Goal: Task Accomplishment & Management: Manage account settings

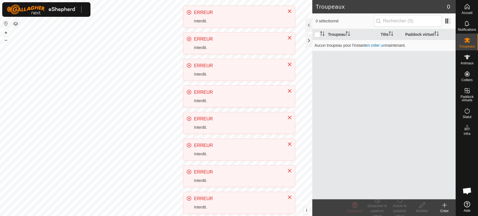
scroll to position [122, 0]
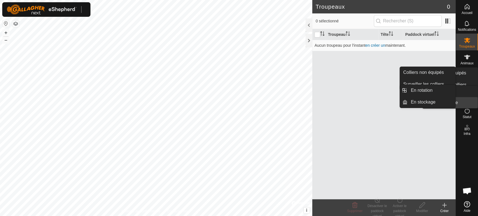
click at [469, 97] on link "En stockage" at bounding box center [454, 102] width 48 height 11
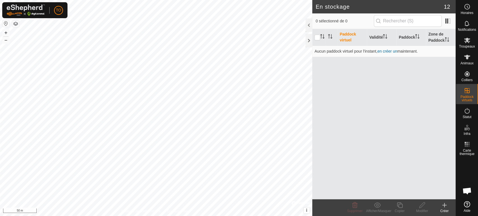
scroll to position [122, 0]
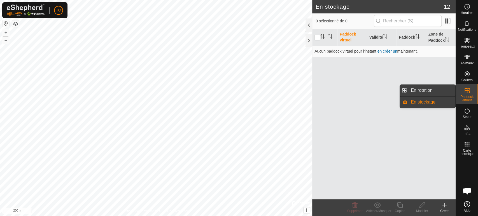
click at [425, 94] on link "En rotation" at bounding box center [432, 90] width 48 height 11
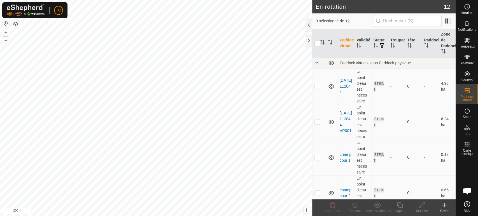
click at [445, 206] on icon at bounding box center [445, 206] width 0 height 4
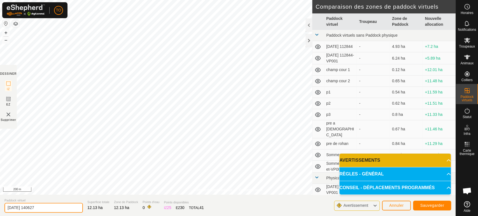
click at [61, 207] on input "[DATE] 140627" at bounding box center [43, 208] width 78 height 10
type input "2"
type input "cournion1"
click at [426, 201] on button "Sauvegarder" at bounding box center [432, 206] width 38 height 10
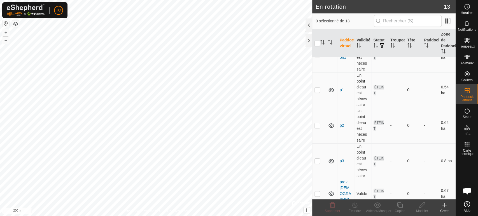
scroll to position [138, 0]
click at [318, 92] on p-checkbox at bounding box center [318, 91] width 6 height 4
checkbox input "true"
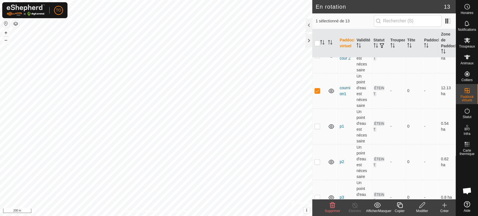
click at [401, 209] on div "Copier" at bounding box center [400, 211] width 22 height 5
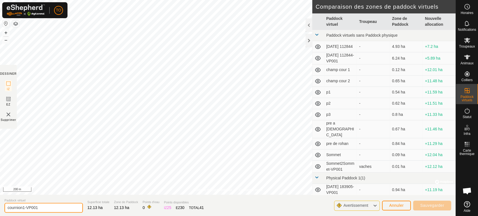
click at [63, 205] on input "cournion1-VP001" at bounding box center [43, 208] width 78 height 10
type input "cournion2"
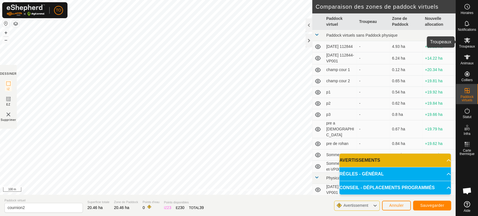
click at [465, 40] on icon at bounding box center [467, 40] width 7 height 7
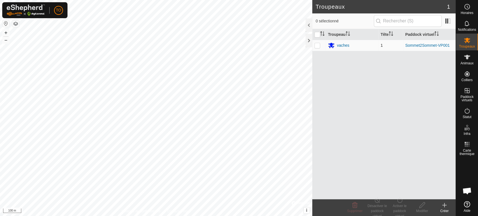
click at [316, 48] on td at bounding box center [319, 45] width 13 height 11
checkbox input "true"
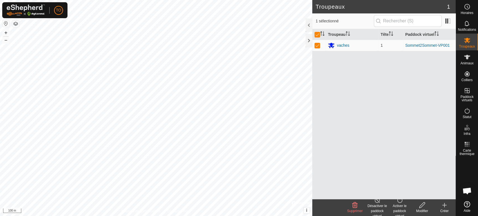
click at [397, 209] on div "Activer le paddock virtuel" at bounding box center [400, 211] width 22 height 15
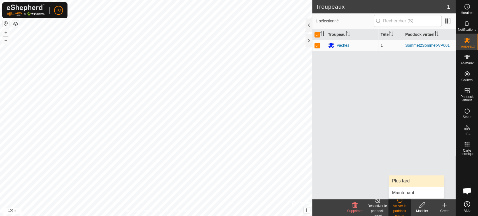
click at [404, 179] on link "Plus tard" at bounding box center [417, 181] width 56 height 11
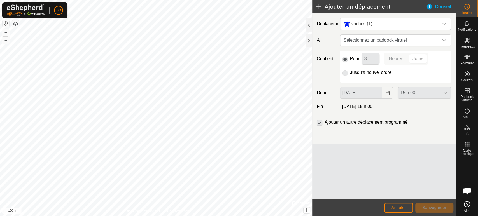
click at [345, 71] on p-radiobutton at bounding box center [346, 72] width 6 height 7
click at [347, 73] on p-radiobutton at bounding box center [346, 72] width 6 height 7
click at [372, 41] on span "Sélectionnez un paddock virtuel" at bounding box center [390, 40] width 97 height 11
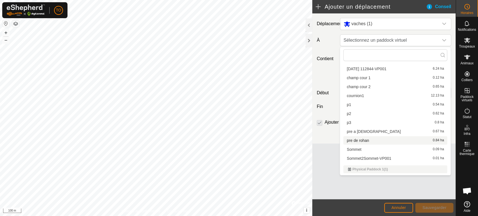
scroll to position [29, 0]
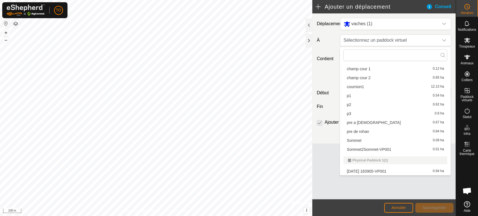
click at [381, 148] on li "Sommet2Sommet-VP001 0.01 ha" at bounding box center [396, 149] width 104 height 8
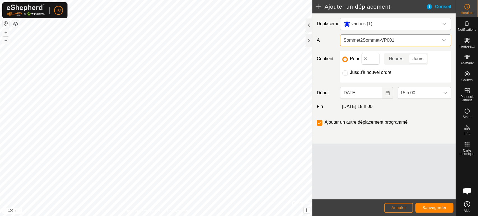
click at [389, 42] on span "Sommet2Sommet-VP001" at bounding box center [390, 40] width 97 height 11
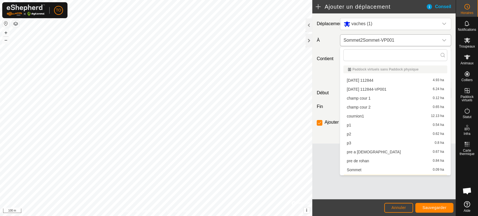
scroll to position [8, 0]
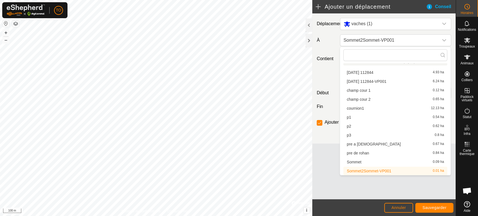
click at [365, 107] on li "cournion1 12.13 ha" at bounding box center [396, 108] width 104 height 8
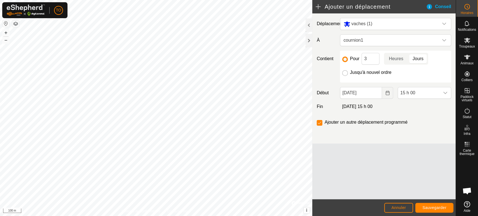
click at [345, 71] on input "Jusqu'à nouvel ordre" at bounding box center [346, 73] width 6 height 6
radio input "true"
click at [320, 122] on input "checkbox" at bounding box center [320, 123] width 6 height 6
checkbox input "true"
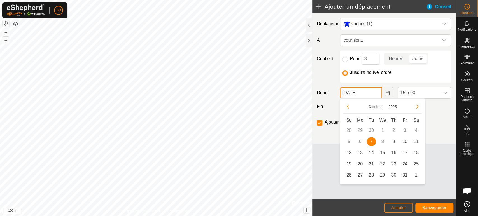
click at [368, 90] on input "[DATE]" at bounding box center [361, 93] width 42 height 12
click at [394, 140] on span "9" at bounding box center [394, 141] width 9 height 9
type input "[DATE]"
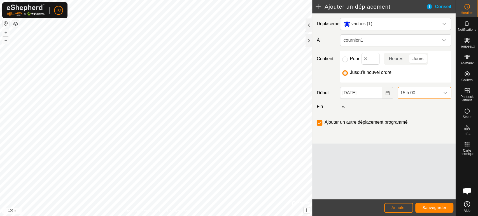
click at [411, 93] on span "15 h 00" at bounding box center [419, 92] width 42 height 11
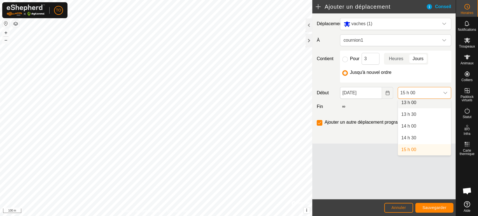
scroll to position [306, 0]
click at [395, 209] on span "Annuler" at bounding box center [399, 208] width 15 height 4
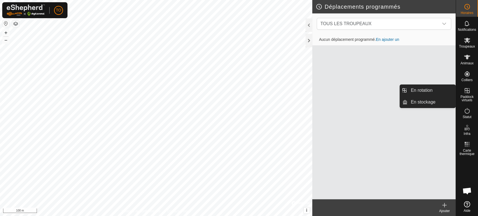
click at [470, 95] on es-virtualpaddocks-svg-icon at bounding box center [468, 90] width 10 height 9
click at [440, 92] on link "En rotation" at bounding box center [432, 90] width 48 height 11
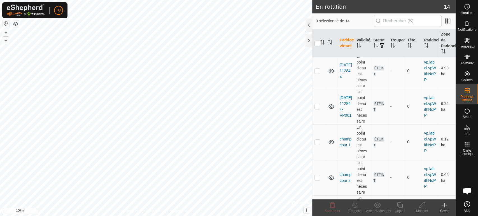
scroll to position [124, 0]
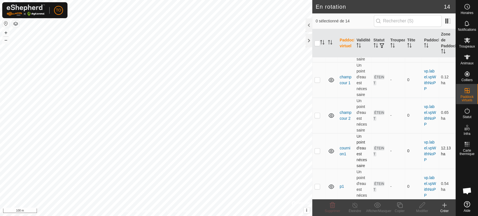
click at [317, 151] on p-checkbox at bounding box center [318, 151] width 6 height 4
checkbox input "true"
click at [403, 206] on icon at bounding box center [400, 206] width 6 height 6
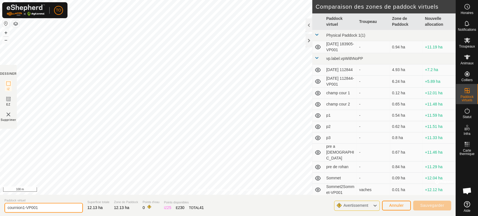
click at [43, 207] on input "cournion1-VP001" at bounding box center [43, 208] width 78 height 10
type input "cournon 2"
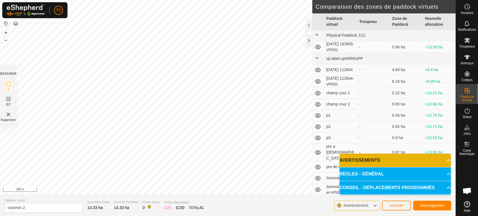
click at [329, 87] on div "Politique de confidentialité Contactez-nous Statut: ÉTEINT Type: Zone d'inclusi…" at bounding box center [228, 108] width 456 height 216
click at [423, 205] on span "Sauvegarder" at bounding box center [432, 206] width 24 height 4
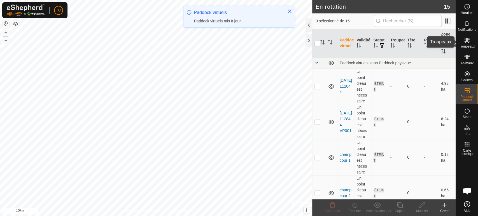
click at [466, 38] on icon at bounding box center [467, 40] width 7 height 7
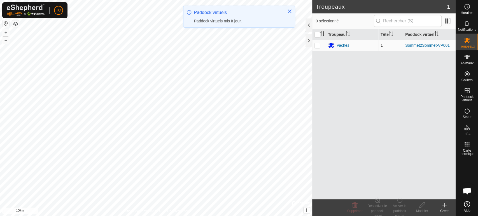
click at [316, 48] on td at bounding box center [319, 45] width 13 height 11
checkbox input "true"
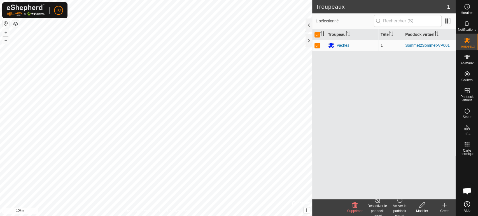
click at [399, 203] on icon at bounding box center [399, 201] width 5 height 6
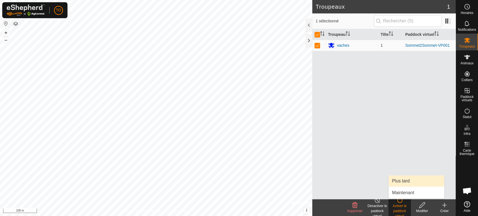
click at [398, 184] on link "Plus tard" at bounding box center [417, 181] width 56 height 11
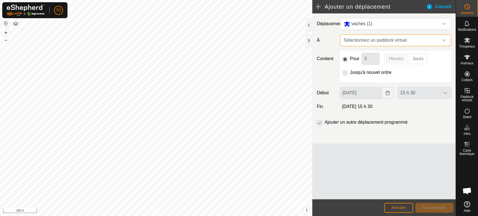
click at [369, 43] on span "Sélectionnez un paddock virtuel" at bounding box center [390, 40] width 97 height 11
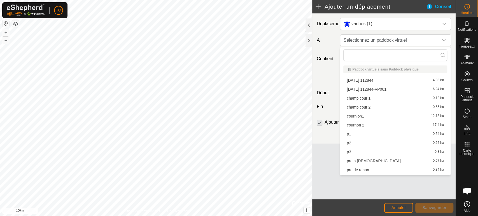
click at [368, 114] on li "cournion1 12.13 ha" at bounding box center [396, 116] width 104 height 8
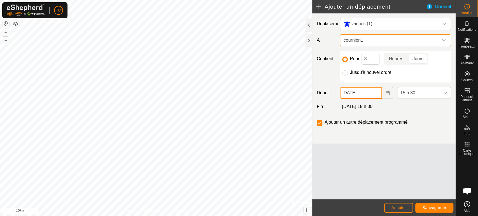
click at [350, 92] on input "[DATE]" at bounding box center [361, 93] width 42 height 12
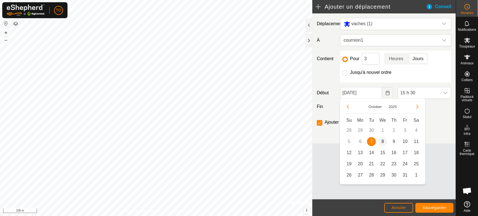
click at [383, 142] on span "8" at bounding box center [382, 141] width 9 height 9
type input "[DATE]"
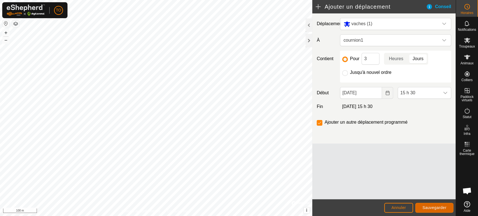
click at [436, 206] on span "Sauvegarder" at bounding box center [435, 208] width 24 height 4
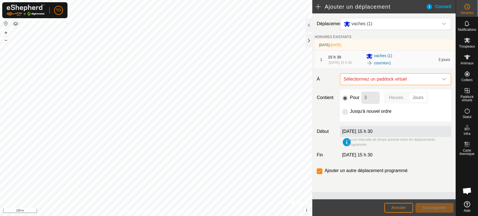
click at [416, 80] on span "Sélectionnez un paddock virtuel" at bounding box center [390, 79] width 97 height 11
click at [411, 90] on input "text" at bounding box center [396, 94] width 104 height 12
click at [394, 96] on input "text" at bounding box center [396, 94] width 104 height 12
click at [428, 76] on span "Sélectionnez un paddock virtuel" at bounding box center [390, 79] width 97 height 11
click at [424, 77] on span "Sélectionnez un paddock virtuel" at bounding box center [390, 79] width 97 height 11
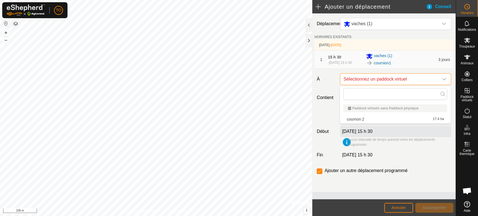
click at [430, 78] on span "Sélectionnez un paddock virtuel" at bounding box center [390, 79] width 97 height 11
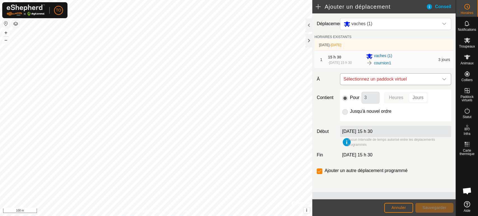
click at [443, 79] on icon "dropdown trigger" at bounding box center [444, 79] width 4 height 4
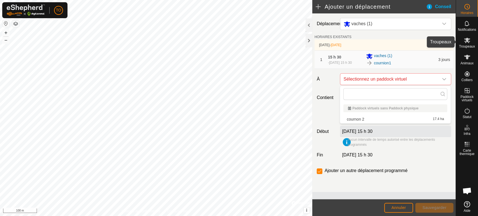
click at [466, 40] on icon at bounding box center [467, 40] width 6 height 5
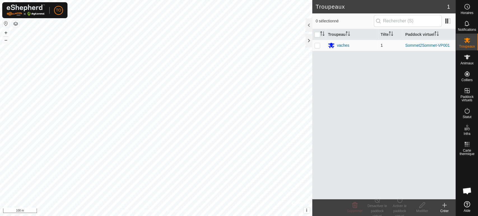
click at [320, 44] on p-checkbox at bounding box center [318, 45] width 6 height 4
checkbox input "true"
